Goal: Information Seeking & Learning: Find specific fact

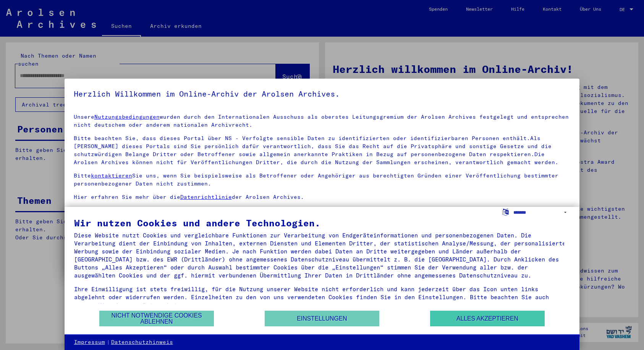
click at [454, 316] on button "Alles akzeptieren" at bounding box center [487, 319] width 115 height 16
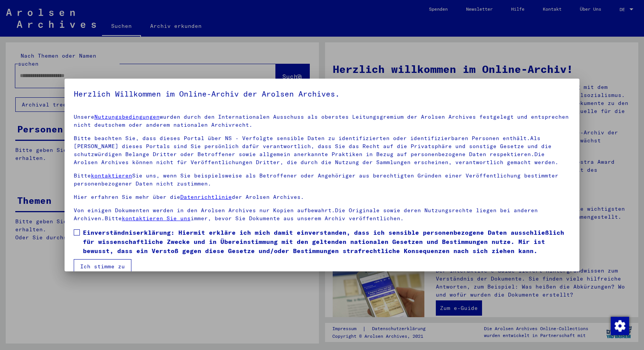
scroll to position [12, 0]
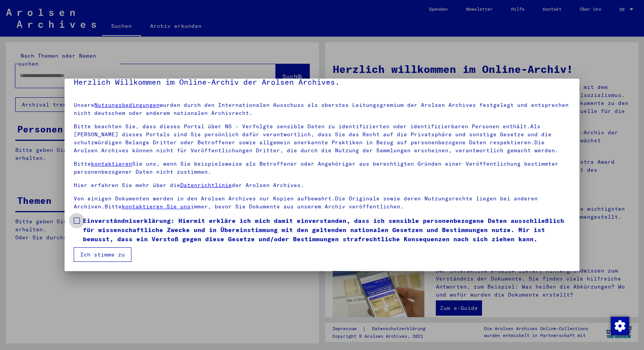
click at [80, 223] on label "Einverständniserklärung: Hiermit erkläre ich mich damit einverstanden, dass ich…" at bounding box center [322, 230] width 497 height 28
click at [101, 256] on button "Ich stimme zu" at bounding box center [103, 255] width 58 height 15
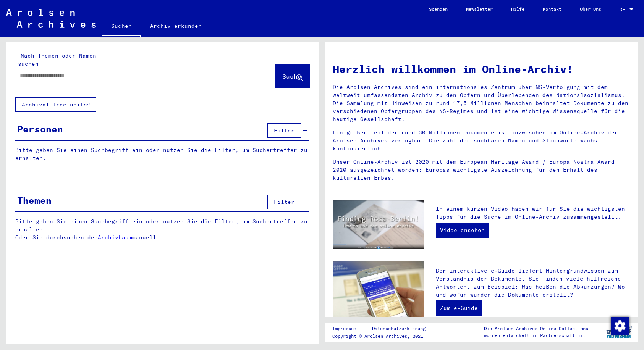
click at [55, 72] on input "text" at bounding box center [136, 76] width 233 height 8
type input "********"
click at [288, 73] on span "Suche" at bounding box center [291, 77] width 19 height 8
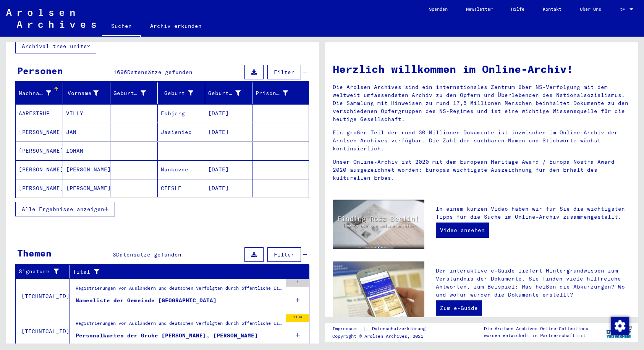
scroll to position [68, 0]
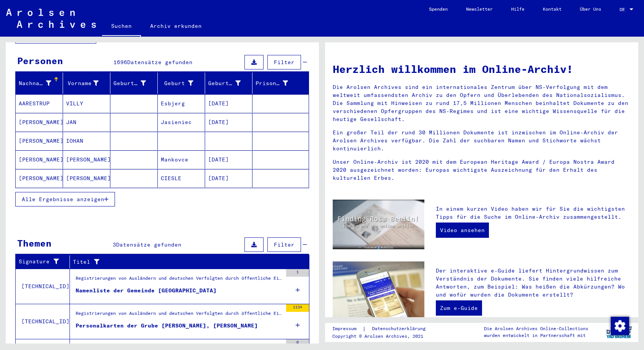
click at [118, 287] on div "Namenliste der Gemeinde [GEOGRAPHIC_DATA]" at bounding box center [146, 291] width 141 height 8
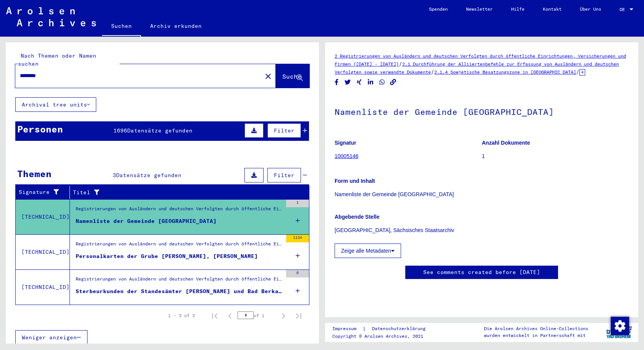
scroll to position [238, 0]
click at [298, 282] on icon at bounding box center [298, 291] width 4 height 27
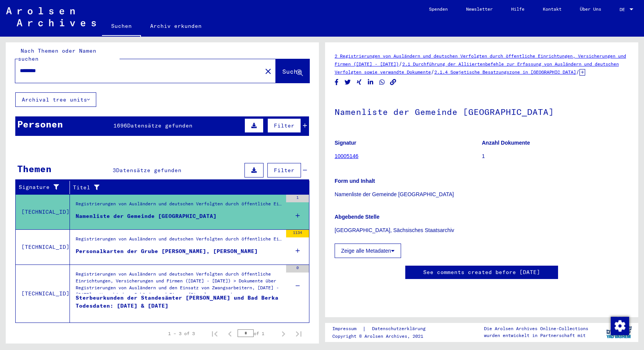
scroll to position [10, 0]
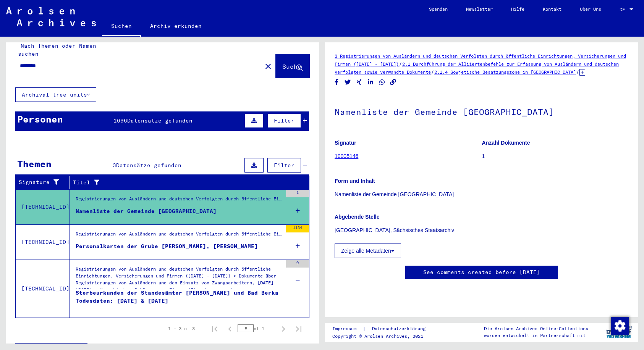
click at [214, 289] on div "Sterbeurkunden der Standesämter [PERSON_NAME] und Bad Berka Todesdaten: [DATE] …" at bounding box center [179, 300] width 207 height 23
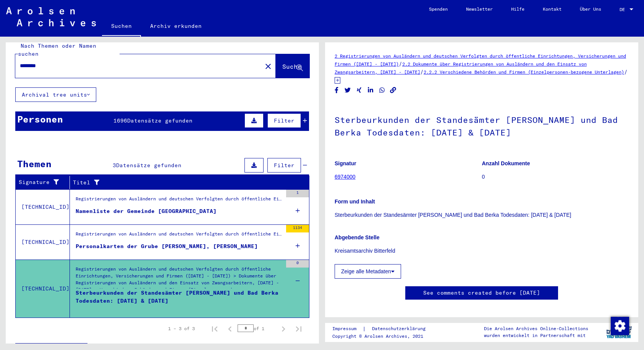
click at [347, 177] on link "6974000" at bounding box center [345, 177] width 21 height 6
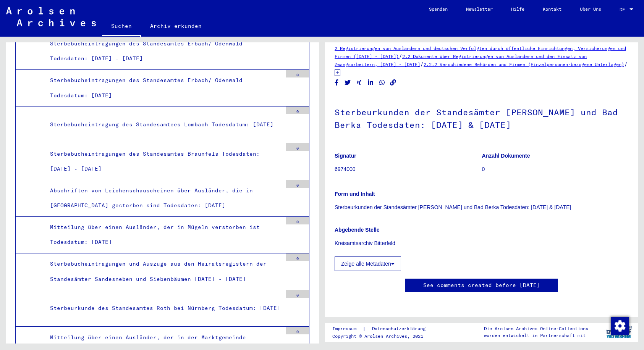
scroll to position [153, 0]
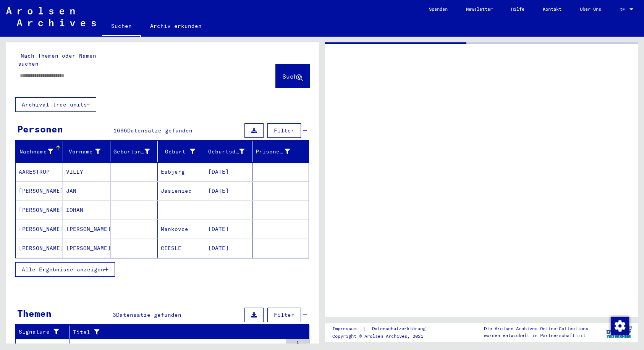
type input "*****"
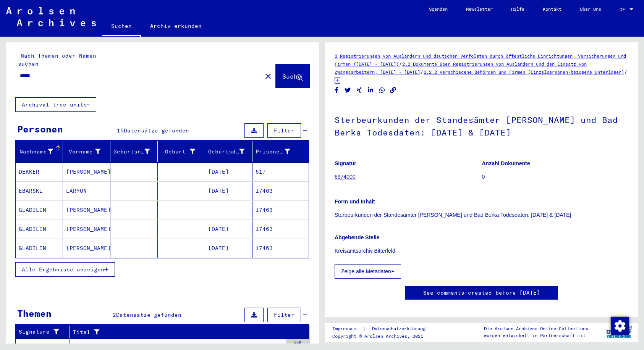
click at [70, 266] on span "Alle Ergebnisse anzeigen" at bounding box center [63, 269] width 83 height 7
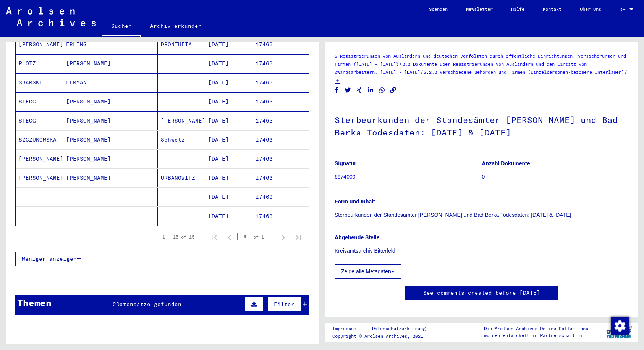
scroll to position [263, 0]
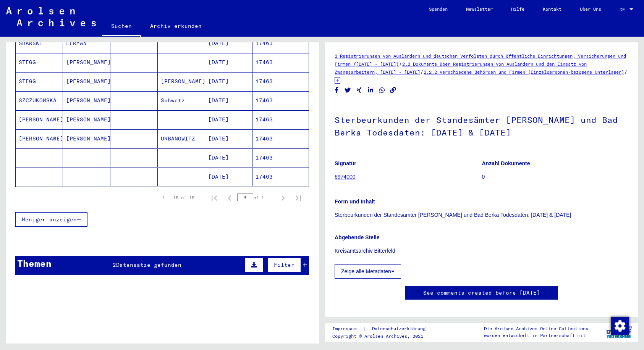
click at [154, 262] on span "Datensätze gefunden" at bounding box center [148, 265] width 65 height 7
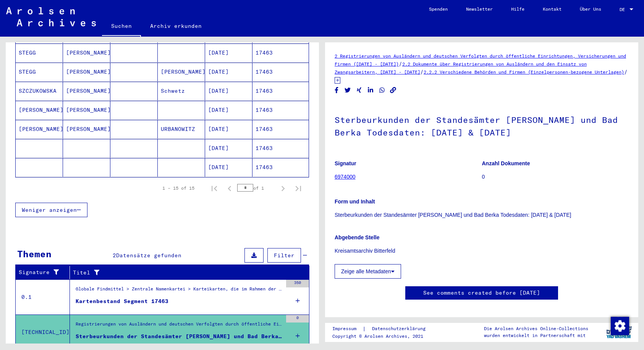
scroll to position [293, 0]
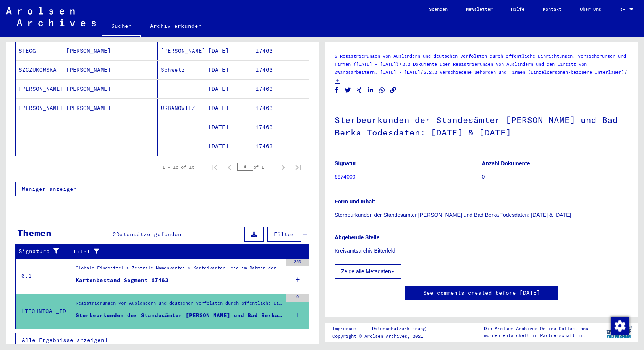
click at [131, 277] on div "Kartenbestand Segment 17463" at bounding box center [122, 281] width 93 height 8
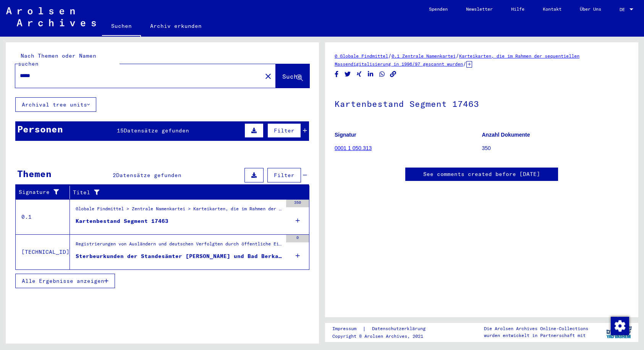
click at [423, 65] on link "Karteikarten, die im Rahmen der sequentiellen Massendigitalisierung in 1996/97 …" at bounding box center [457, 60] width 245 height 14
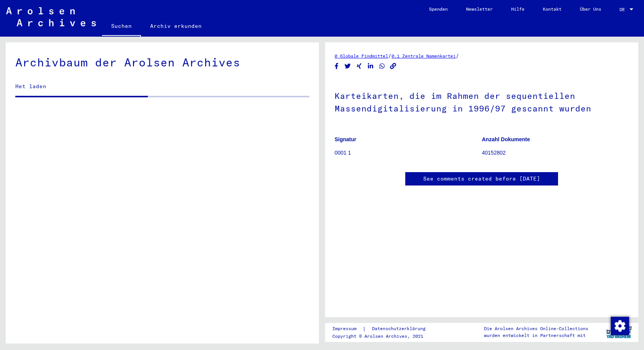
scroll to position [96, 0]
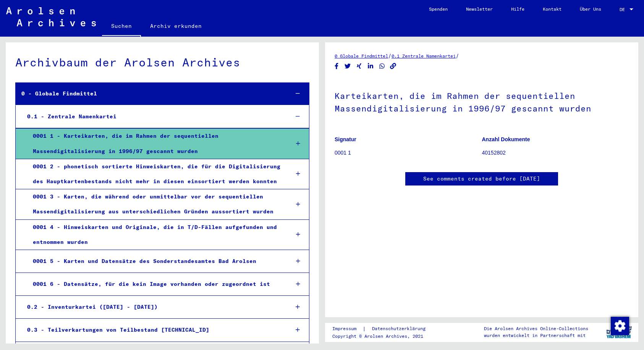
click at [40, 11] on img at bounding box center [51, 16] width 90 height 19
